Goal: Information Seeking & Learning: Find specific fact

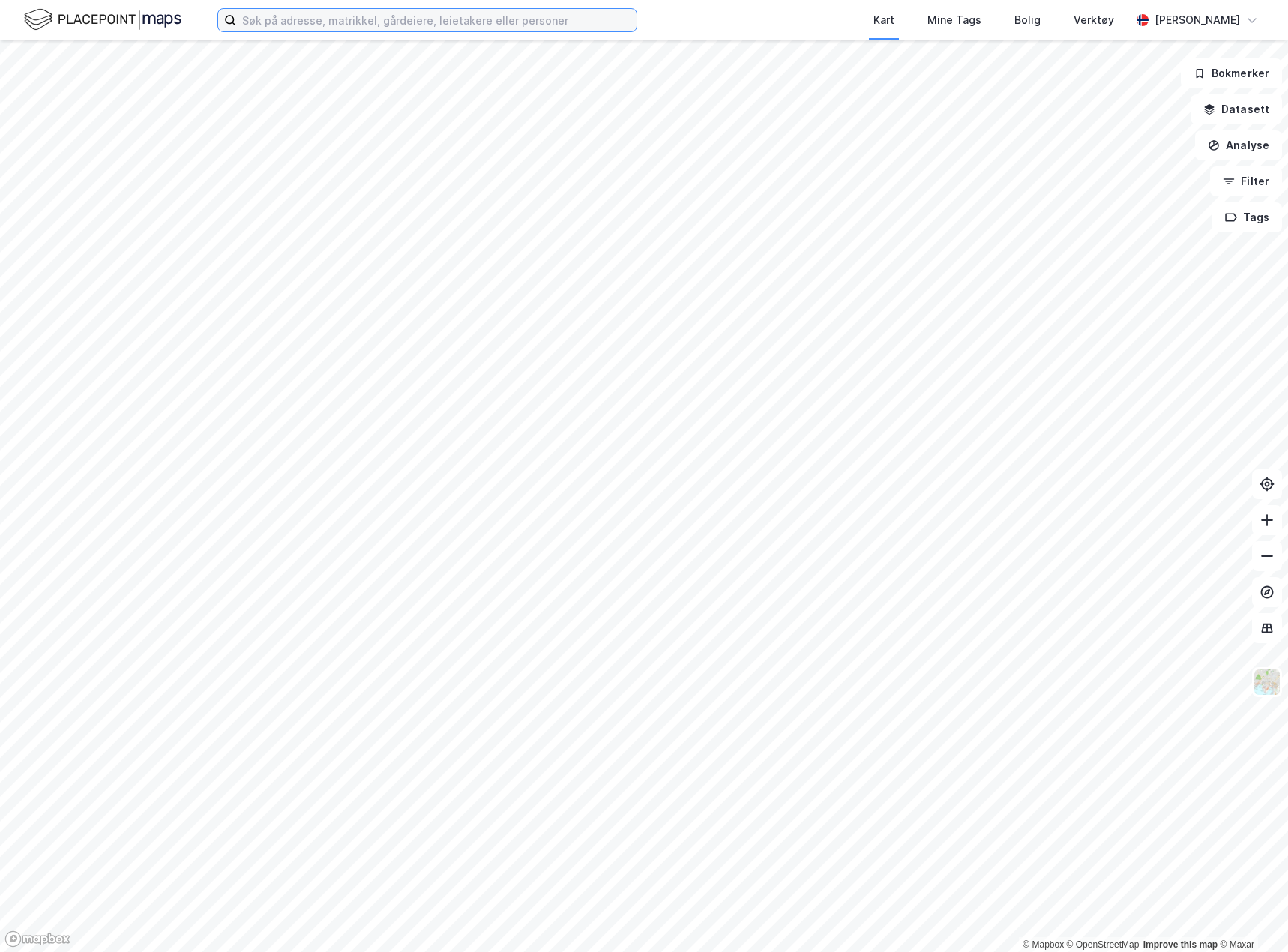
click at [460, 11] on input at bounding box center [436, 20] width 401 height 23
type input "8"
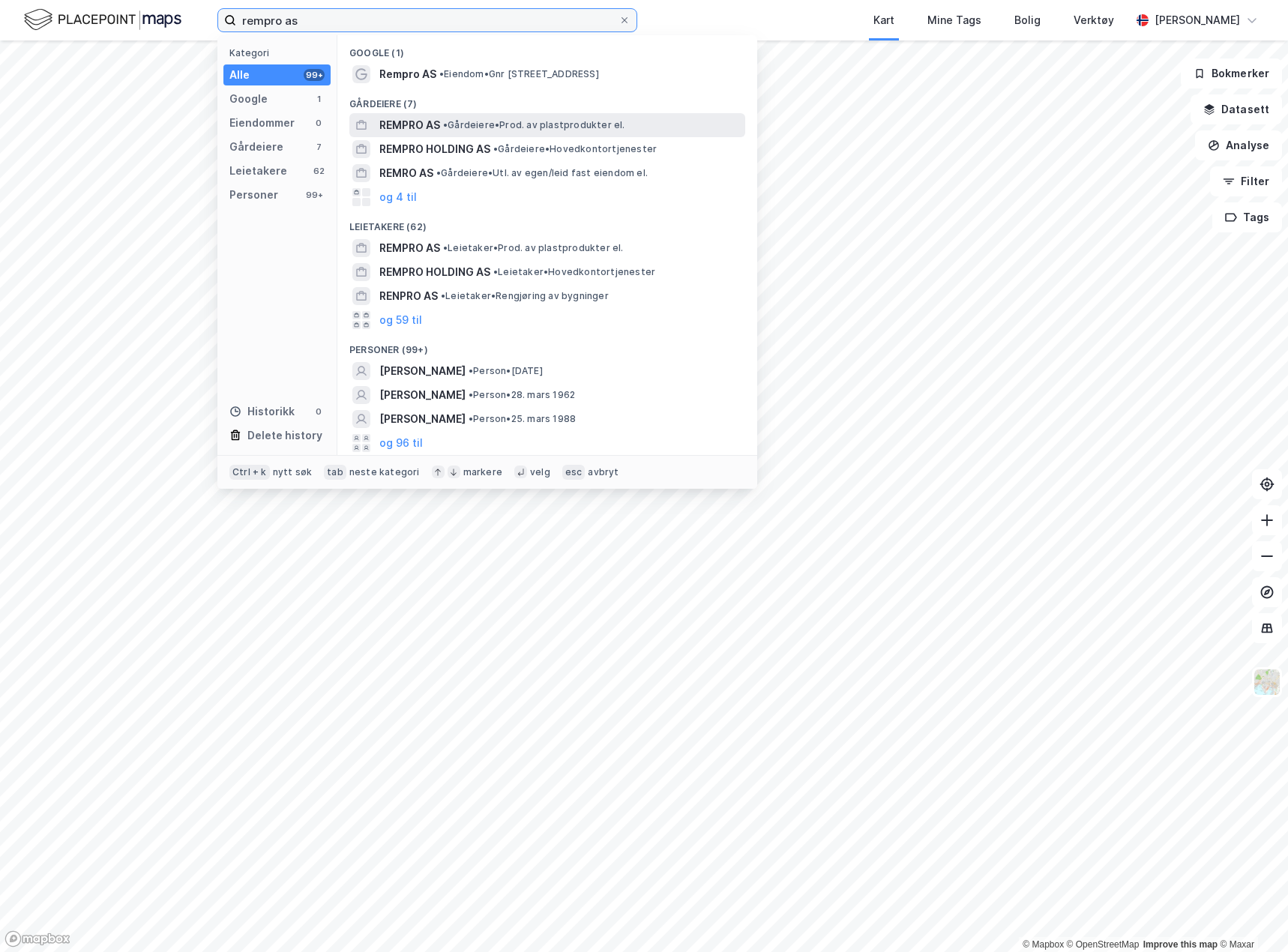
type input "rempro as"
click at [582, 117] on div "REMPRO AS • Gårdeiere • Prod. av plastprodukter el." at bounding box center [561, 125] width 363 height 18
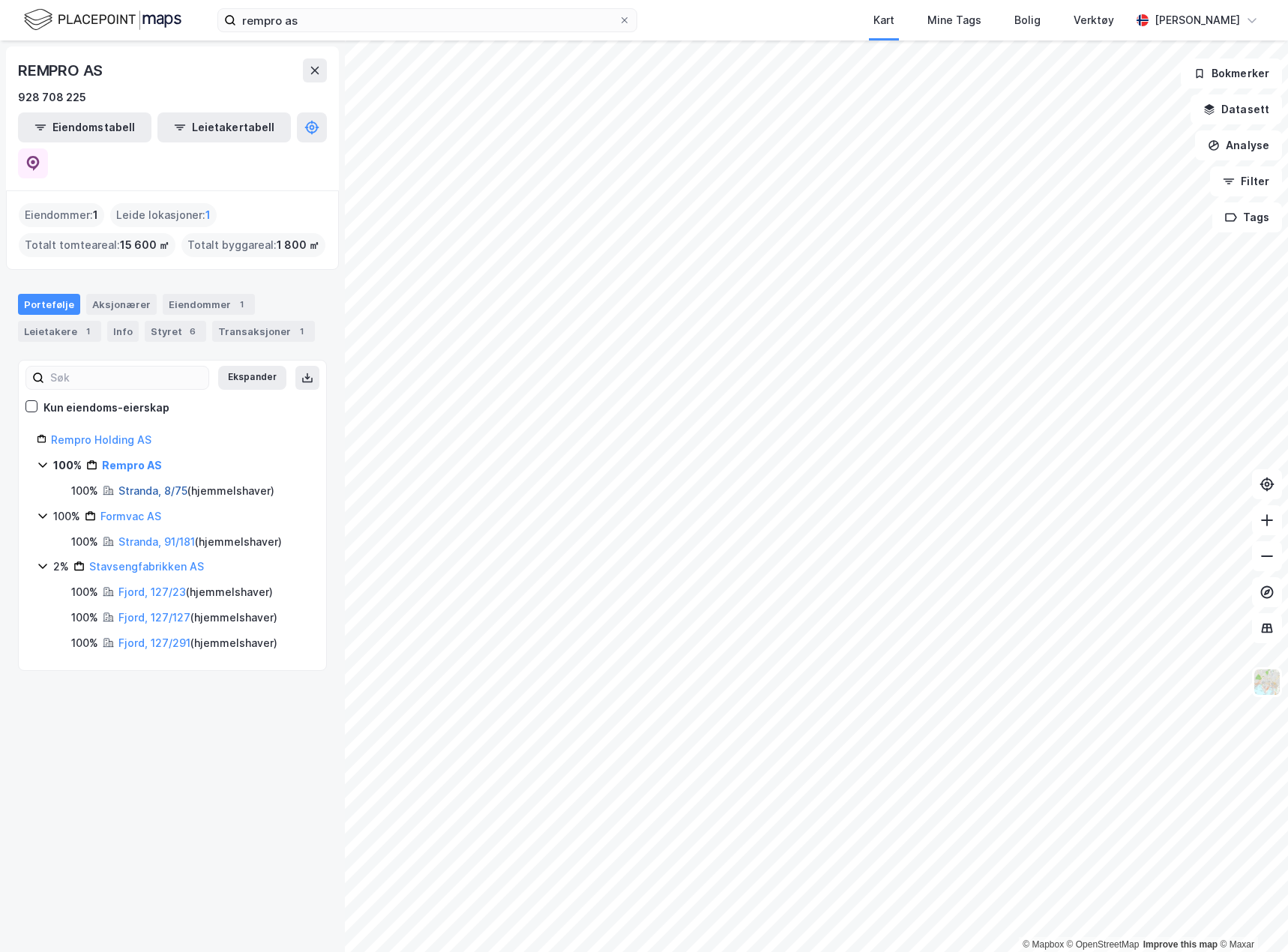
click at [142, 485] on link "Stranda, 8/75" at bounding box center [153, 490] width 69 height 12
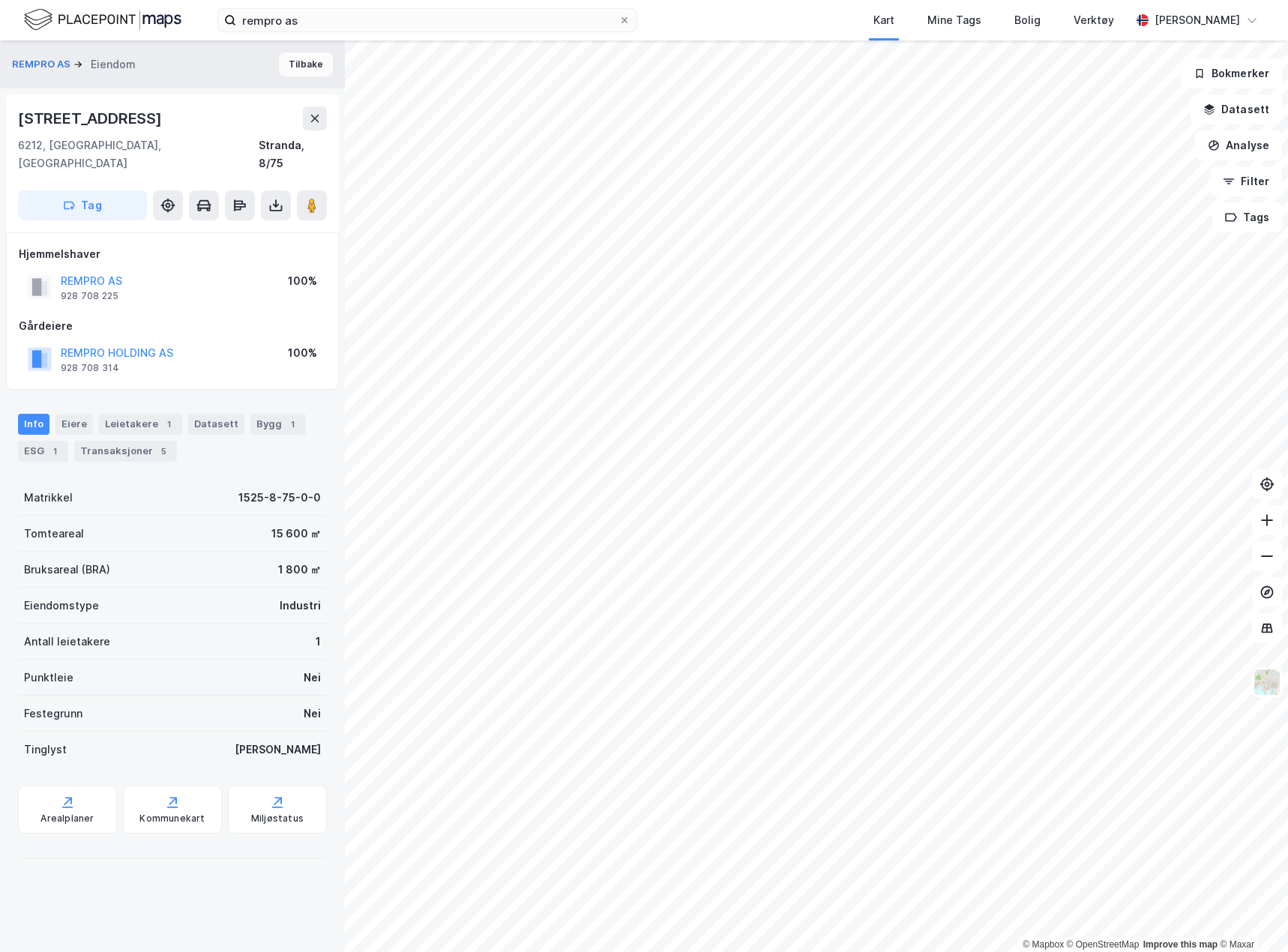
click at [285, 63] on button "Tilbake" at bounding box center [305, 64] width 54 height 24
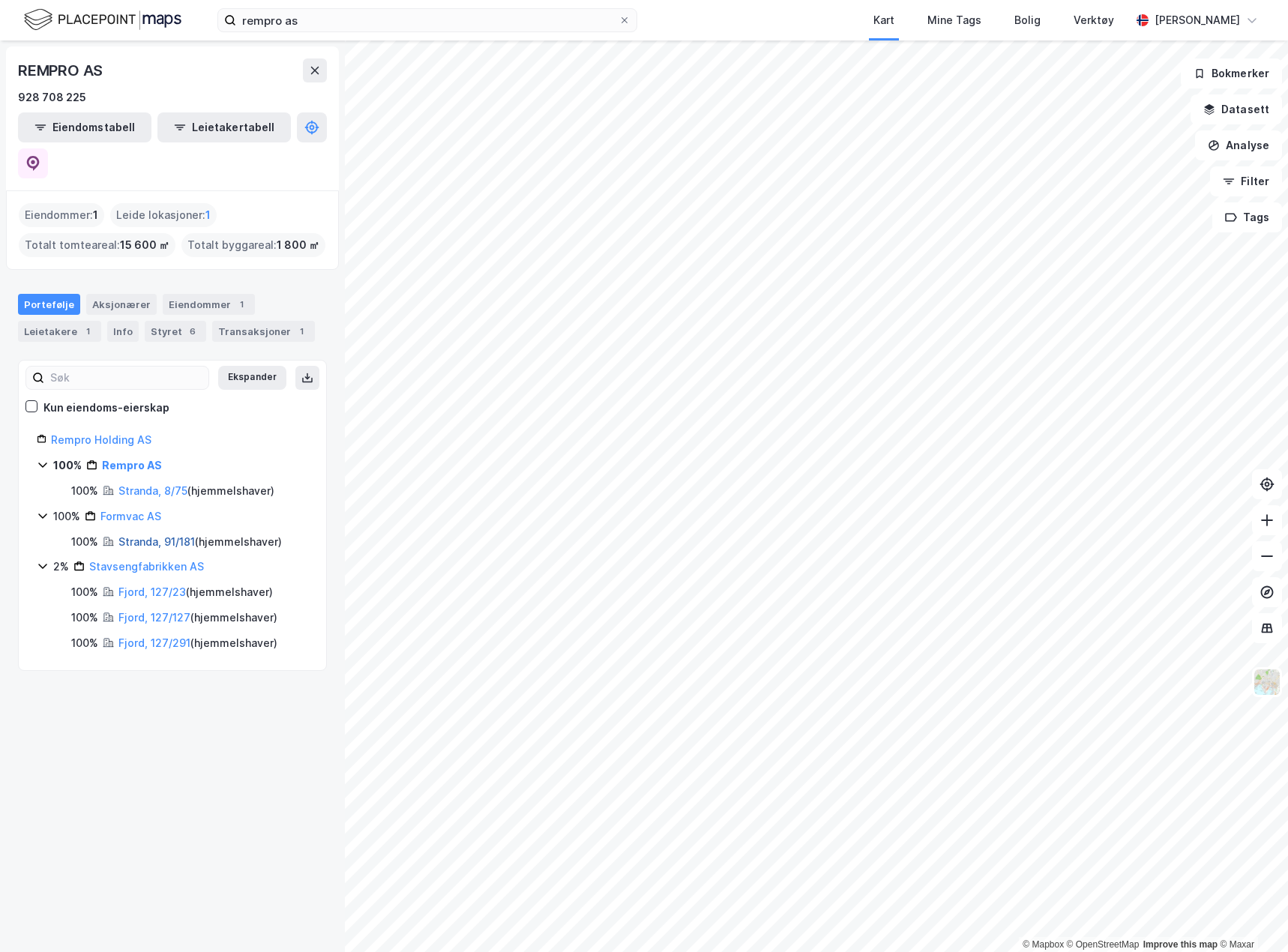
click at [135, 535] on link "Stranda, 91/181" at bounding box center [156, 541] width 76 height 12
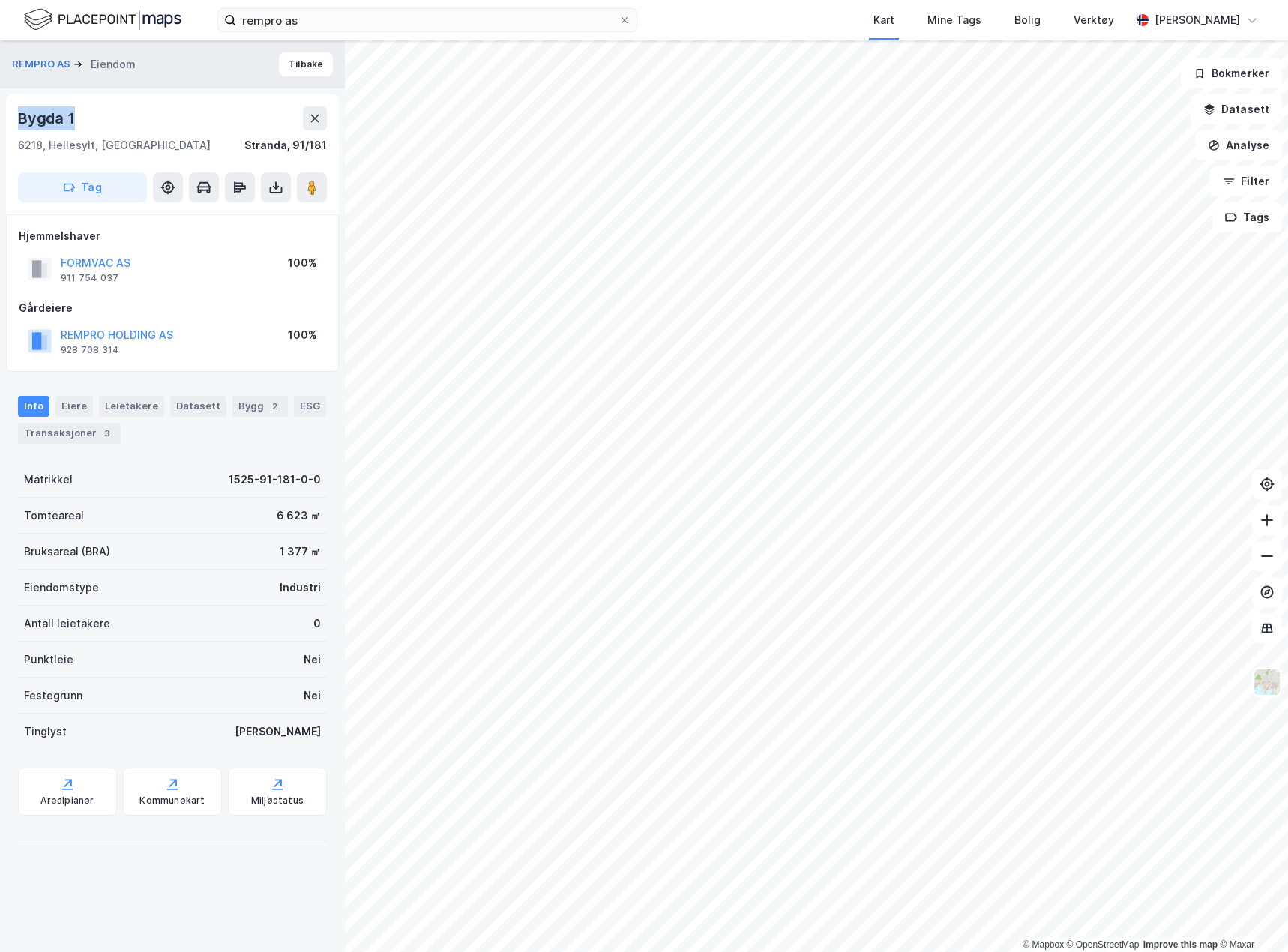
drag, startPoint x: 74, startPoint y: 117, endPoint x: 3, endPoint y: 117, distance: 71.0
click at [3, 117] on div "REMPRO AS Eiendom Tilbake Bygda 1 6218, Hellesylt, [GEOGRAPHIC_DATA] Stranda, 9…" at bounding box center [172, 495] width 344 height 911
copy div "Bygda 1"
